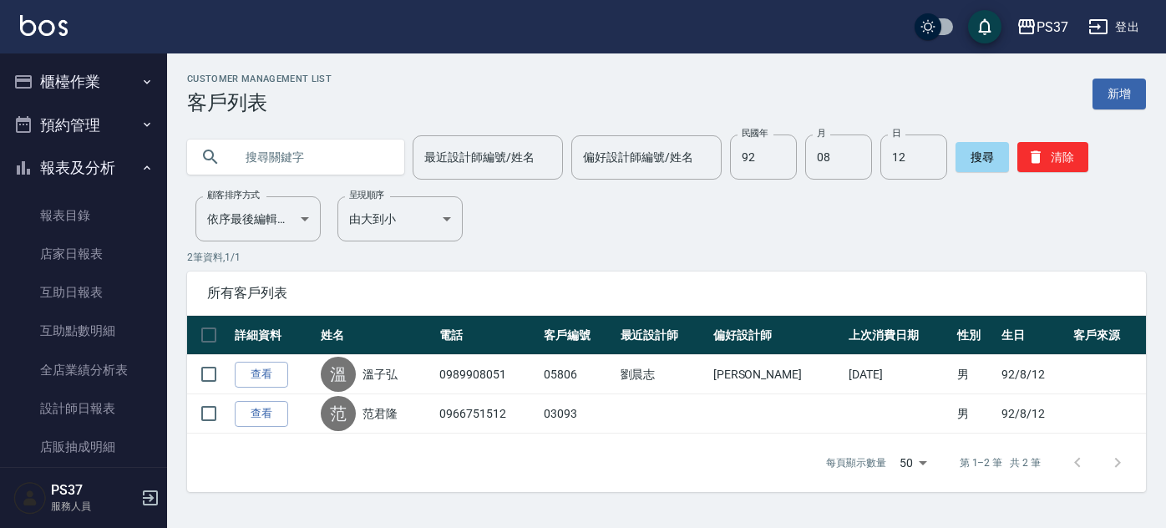
click at [677, 231] on div "Customer Management List 客戶列表 新增 最近設計師編號/姓名 最近設計師編號/姓名 偏好設計師編號/姓名 偏好設計師編號/姓名 民國…" at bounding box center [666, 283] width 999 height 418
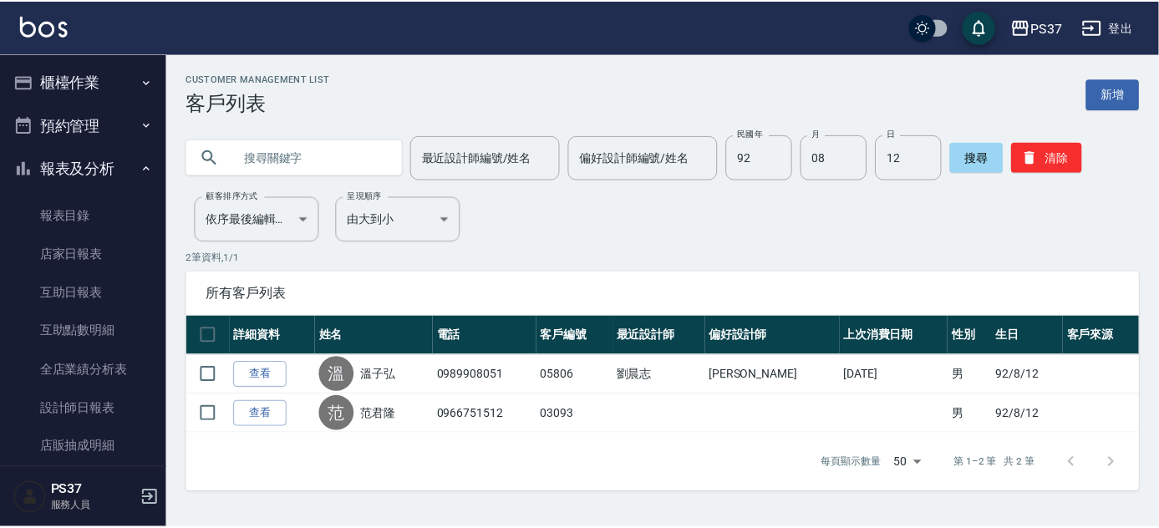
scroll to position [227, 0]
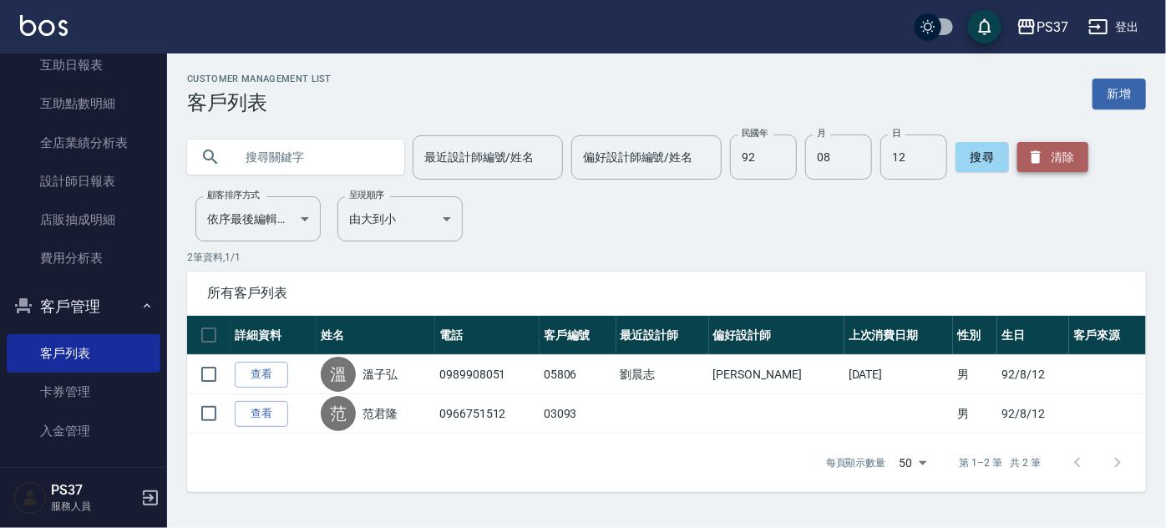
click at [1063, 155] on button "清除" at bounding box center [1052, 157] width 71 height 30
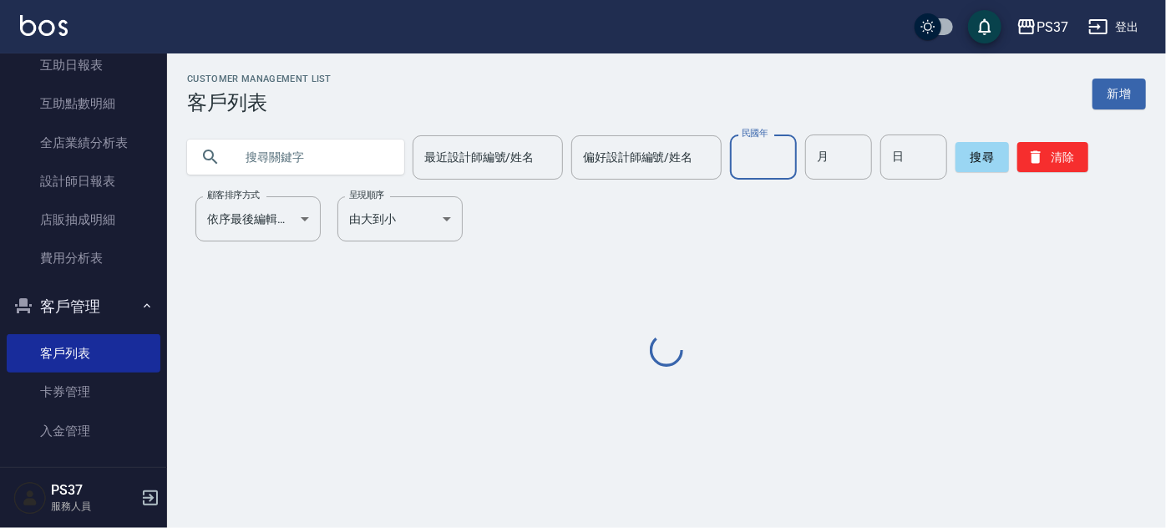
click at [771, 146] on input "民國年" at bounding box center [763, 156] width 67 height 45
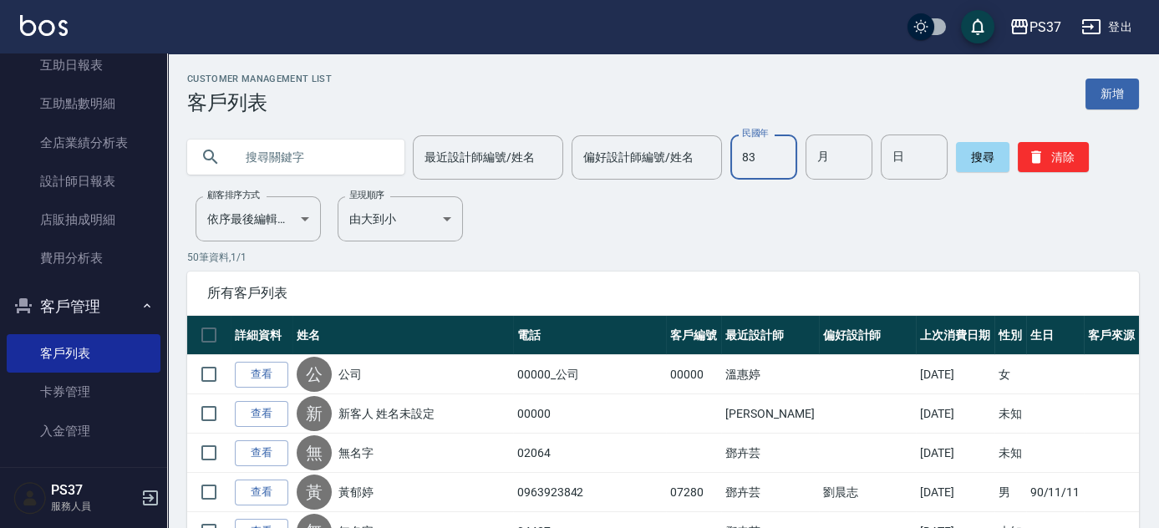
type input "83"
type input "03"
type input "20"
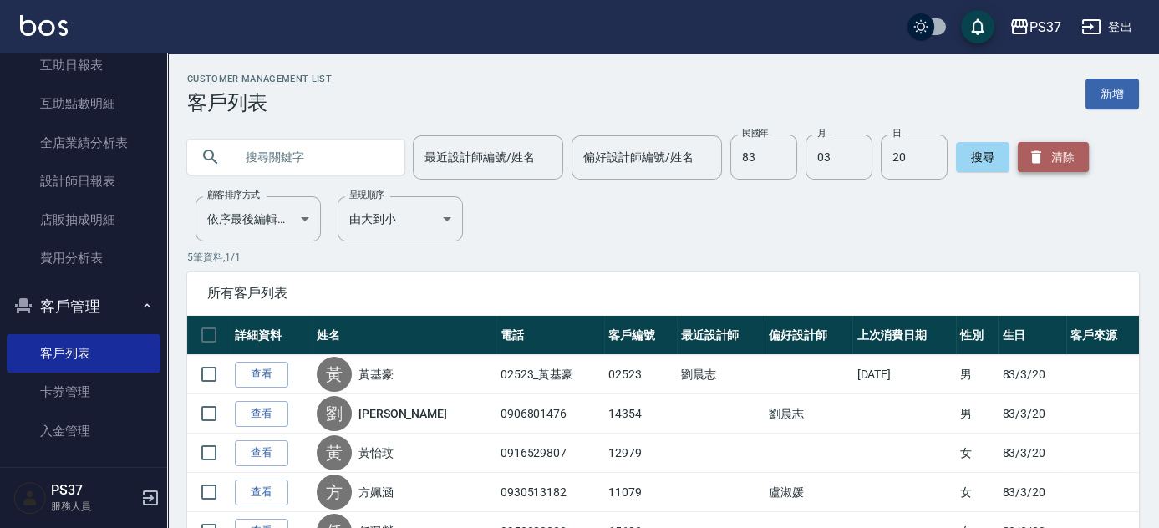
click at [1051, 160] on button "清除" at bounding box center [1052, 157] width 71 height 30
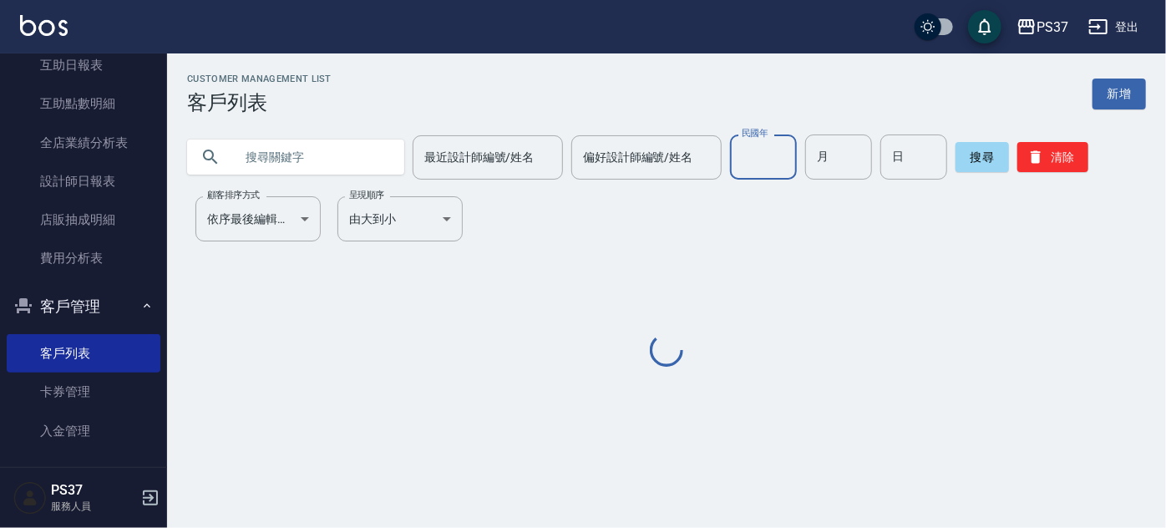
click at [759, 160] on input "民國年" at bounding box center [763, 156] width 67 height 45
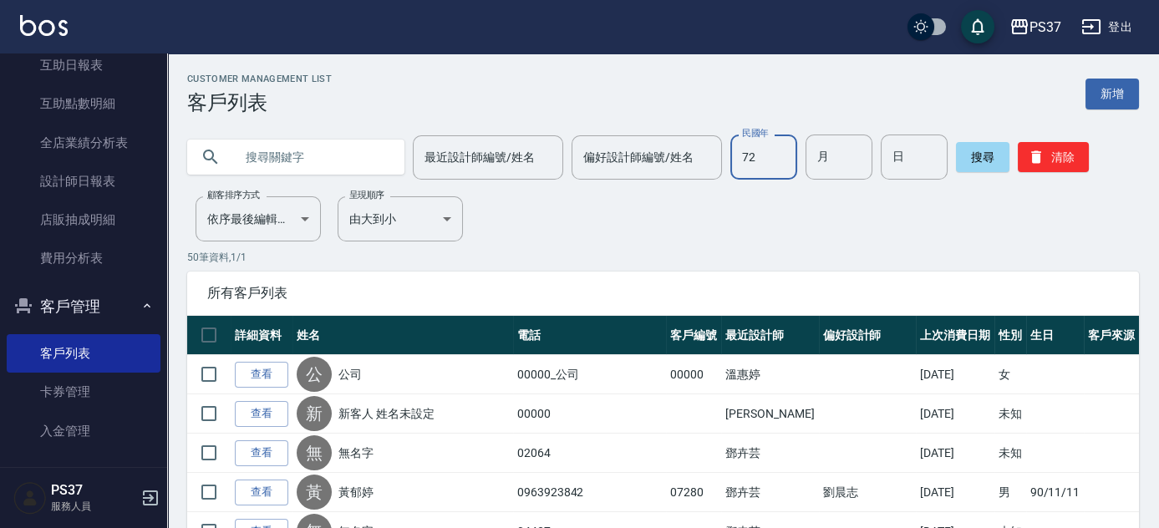
type input "72"
type input "10"
type input "22"
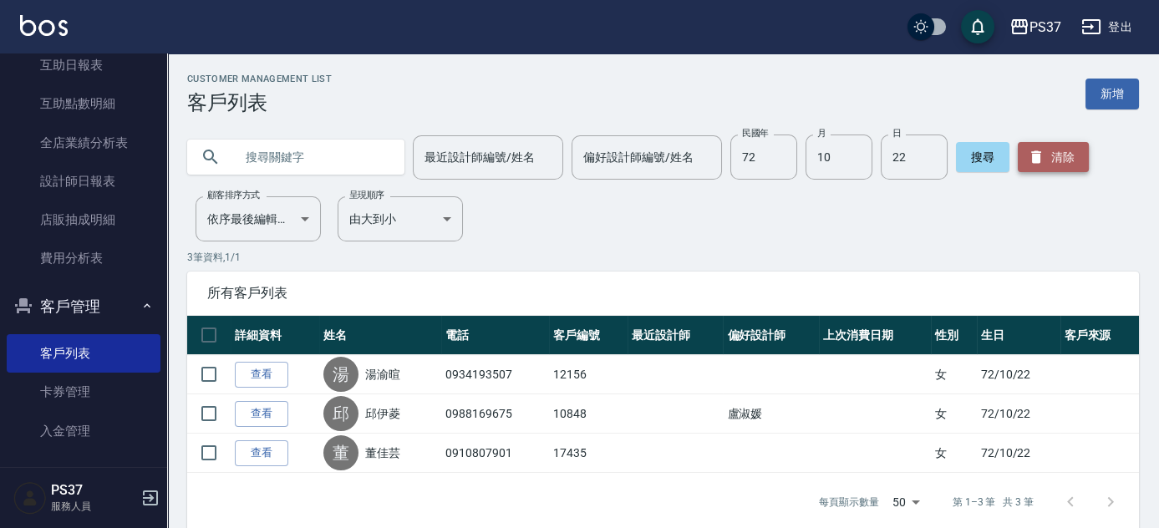
click at [1058, 149] on button "清除" at bounding box center [1052, 157] width 71 height 30
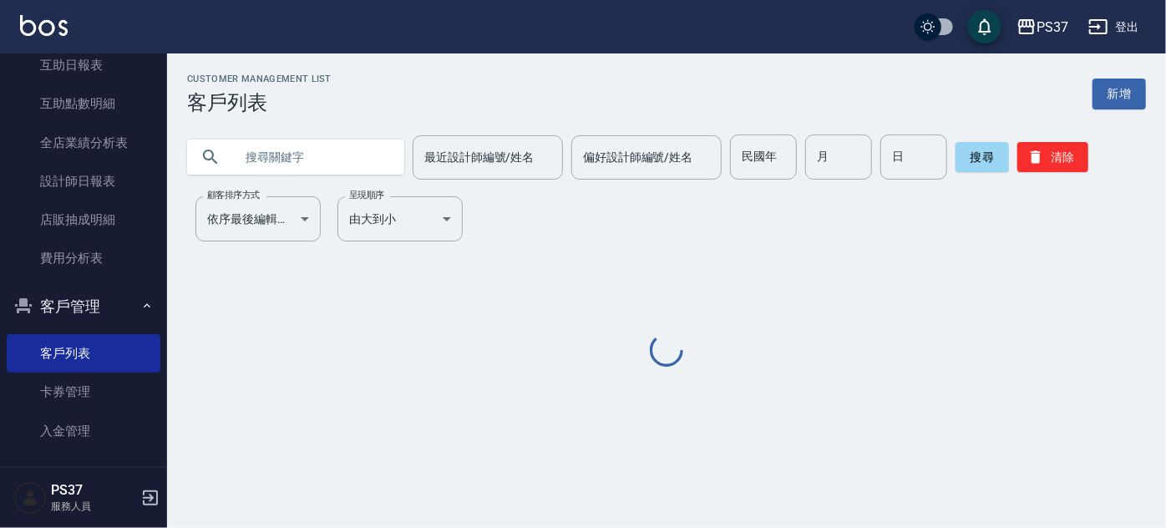
click at [236, 163] on div at bounding box center [295, 156] width 217 height 35
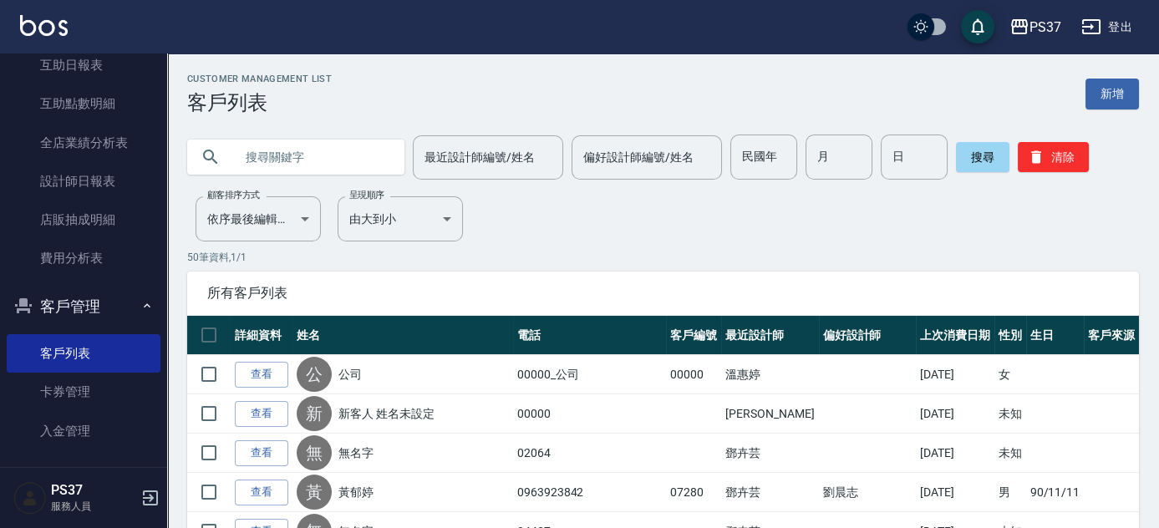
click at [314, 157] on input "text" at bounding box center [312, 156] width 157 height 45
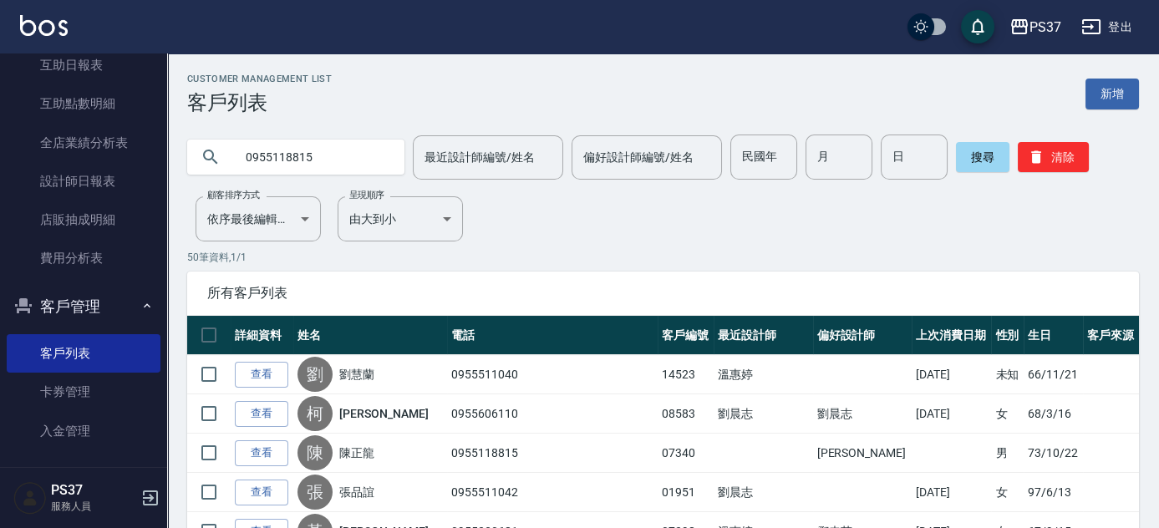
type input "0955118815"
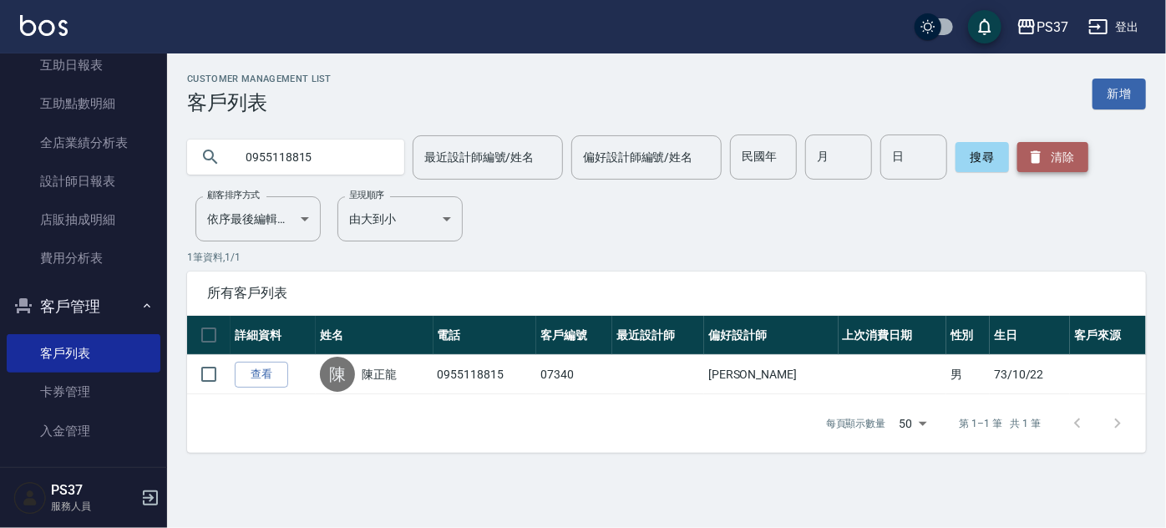
click at [1083, 165] on button "清除" at bounding box center [1052, 157] width 71 height 30
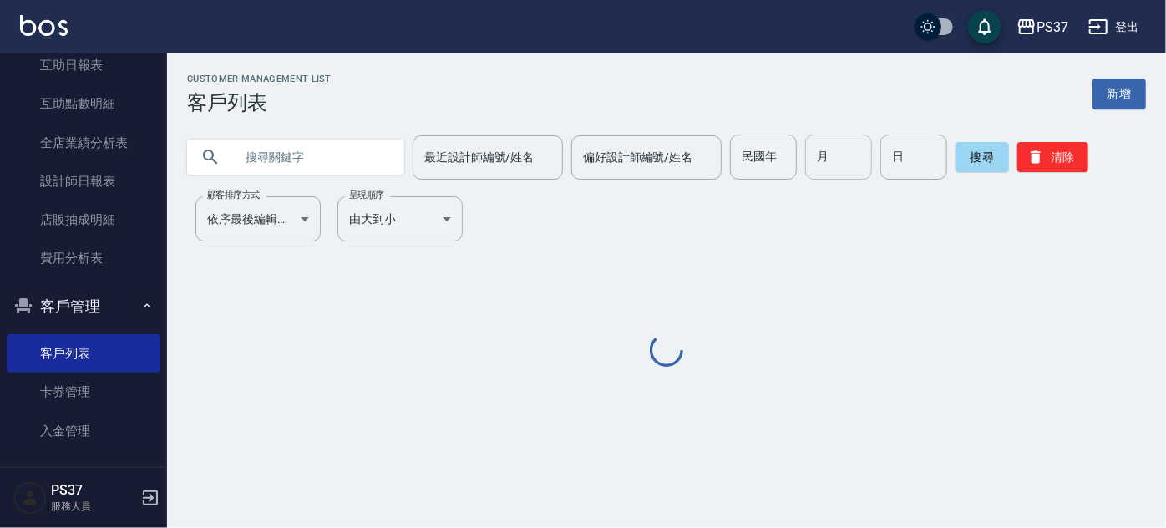
click at [805, 157] on input "月" at bounding box center [838, 156] width 67 height 45
click at [774, 168] on input "民國年" at bounding box center [763, 156] width 67 height 45
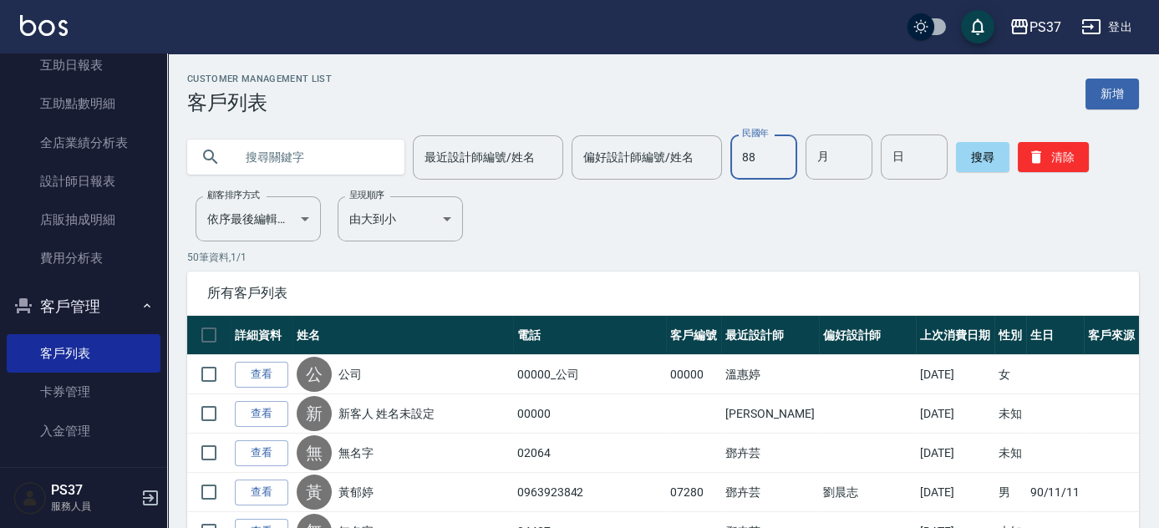
type input "88"
type input "4"
type input "27"
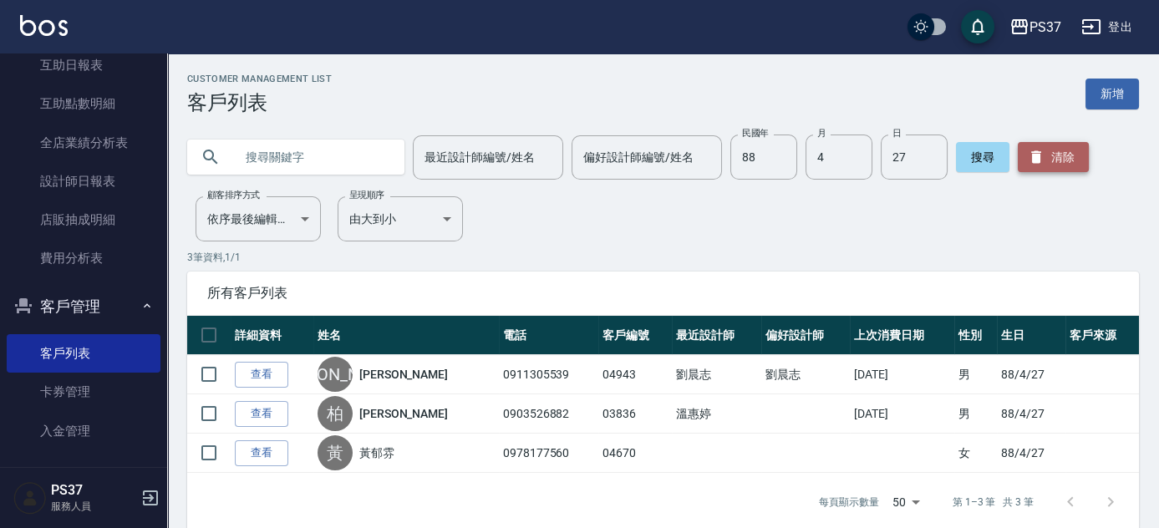
click at [1067, 145] on button "清除" at bounding box center [1052, 157] width 71 height 30
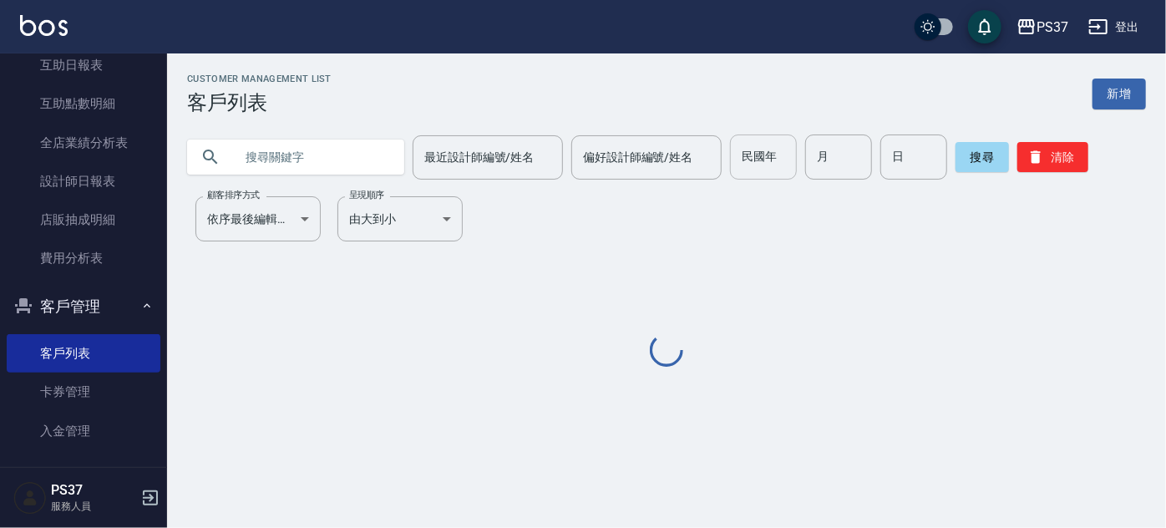
click at [784, 162] on input "民國年" at bounding box center [763, 156] width 67 height 45
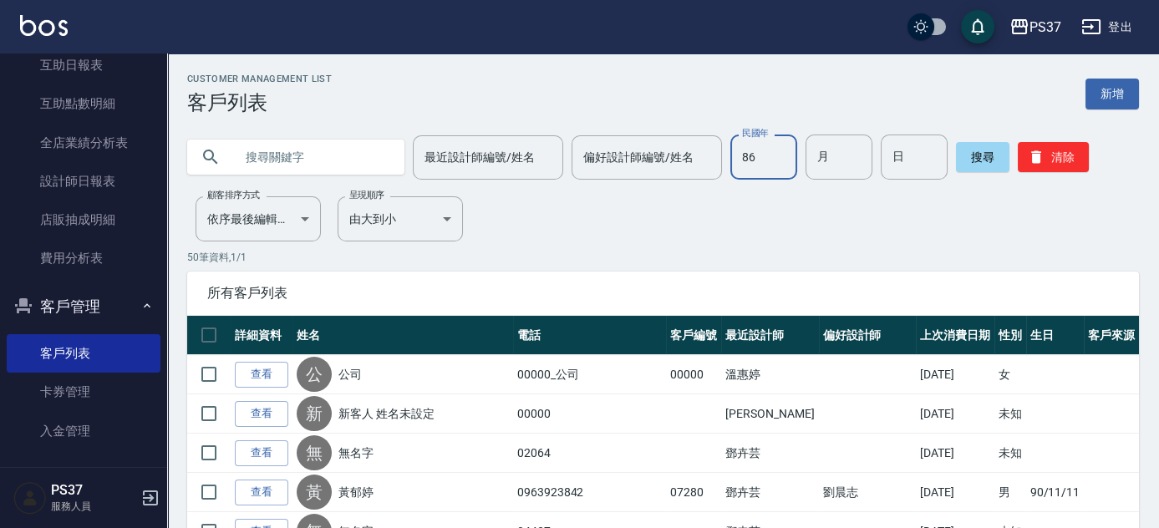
type input "86"
type input "3"
type input "22"
